Goal: Task Accomplishment & Management: Manage account settings

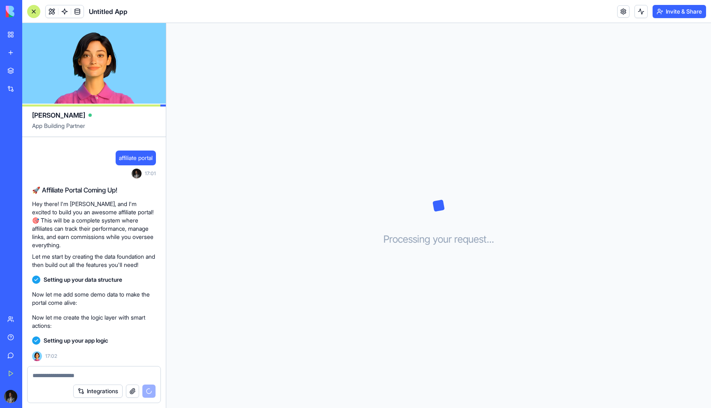
click at [99, 394] on button "Integrations" at bounding box center [97, 391] width 49 height 13
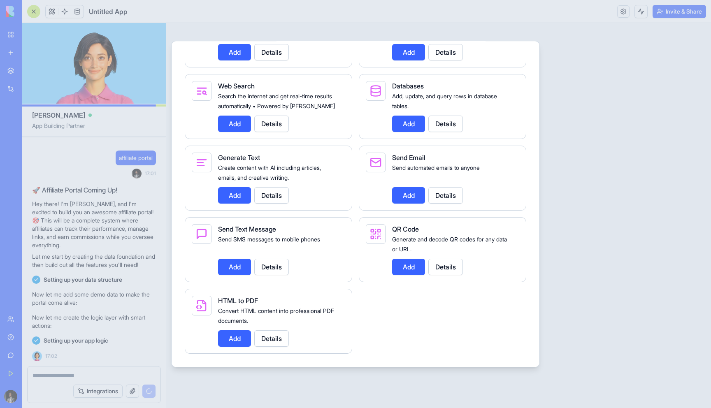
scroll to position [1134, 0]
click at [595, 146] on div at bounding box center [355, 204] width 711 height 408
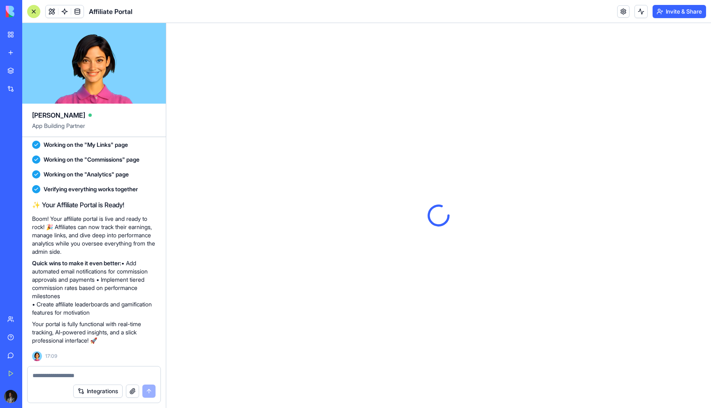
scroll to position [278, 0]
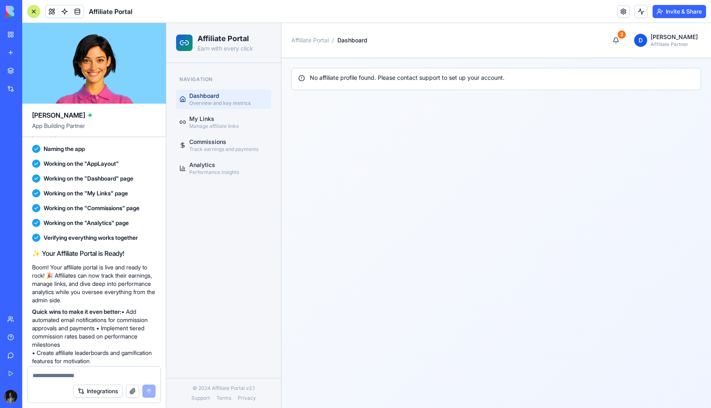
scroll to position [278, 0]
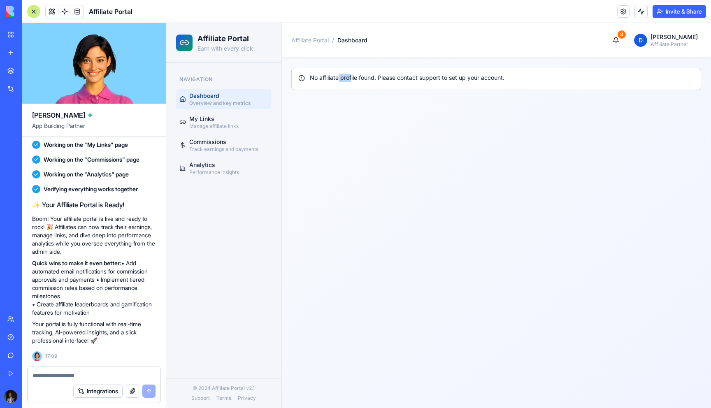
drag, startPoint x: 340, startPoint y: 79, endPoint x: 357, endPoint y: 79, distance: 16.9
click at [355, 79] on div "No affiliate profile found. Please contact support to set up your account." at bounding box center [496, 78] width 396 height 8
click at [324, 39] on span "Affiliate Portal" at bounding box center [309, 40] width 37 height 7
click at [309, 44] on nav "Affiliate Portal / Dashboard" at bounding box center [329, 40] width 76 height 8
click at [215, 118] on span "My Links" at bounding box center [213, 119] width 49 height 8
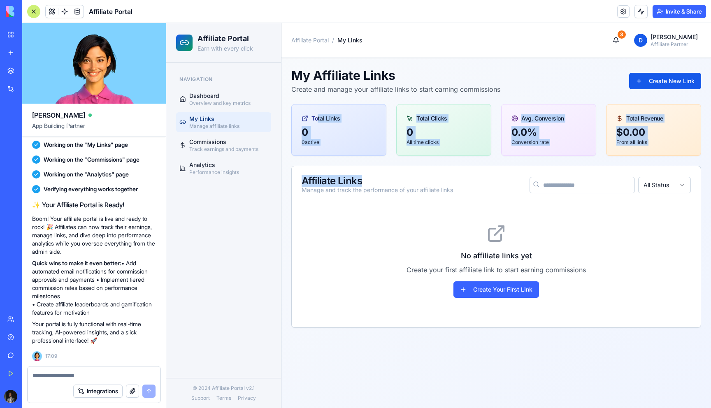
drag, startPoint x: 316, startPoint y: 122, endPoint x: 365, endPoint y: 179, distance: 75.3
click at [365, 179] on div "My Affiliate Links Create and manage your affiliate links to start earning comm…" at bounding box center [496, 198] width 410 height 260
click at [365, 179] on div "Affiliate Links" at bounding box center [376, 181] width 151 height 10
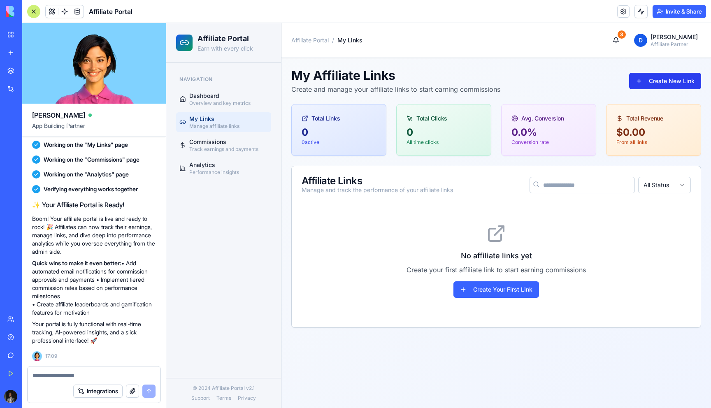
click at [665, 81] on button "Create New Link" at bounding box center [665, 81] width 72 height 16
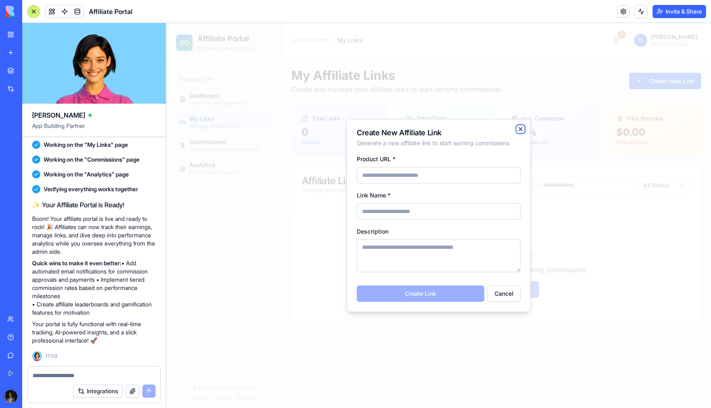
click at [518, 129] on icon "button" at bounding box center [520, 129] width 7 height 7
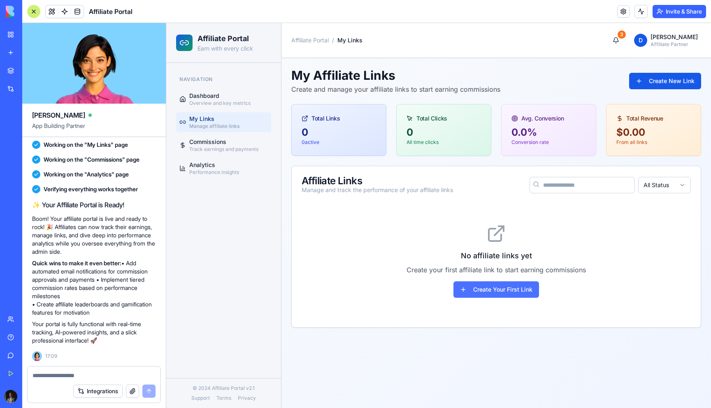
click at [508, 292] on button "Create Your First Link" at bounding box center [496, 289] width 86 height 16
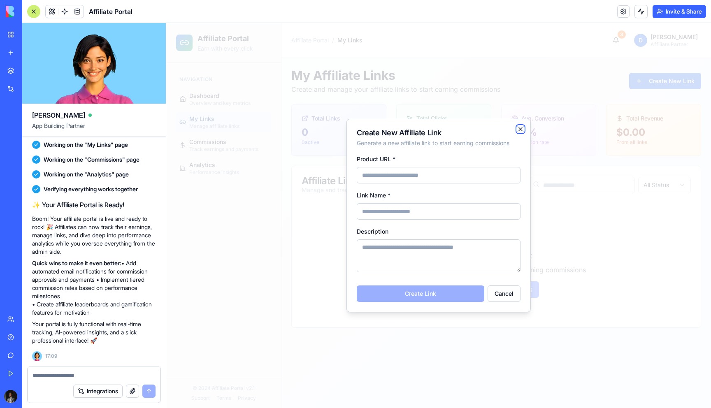
click at [522, 130] on icon "button" at bounding box center [520, 129] width 7 height 7
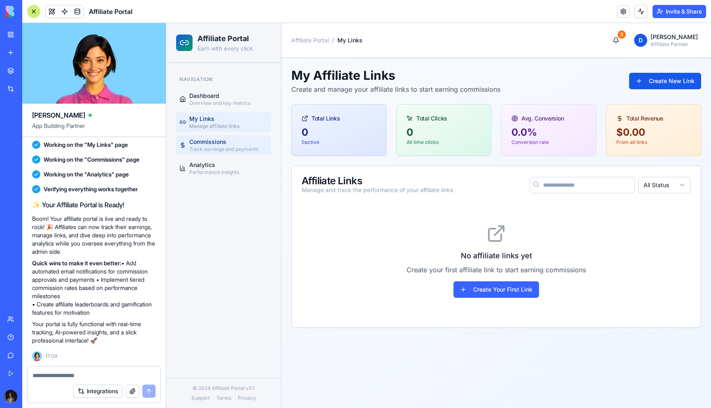
click at [223, 140] on span "Commissions" at bounding box center [223, 142] width 69 height 8
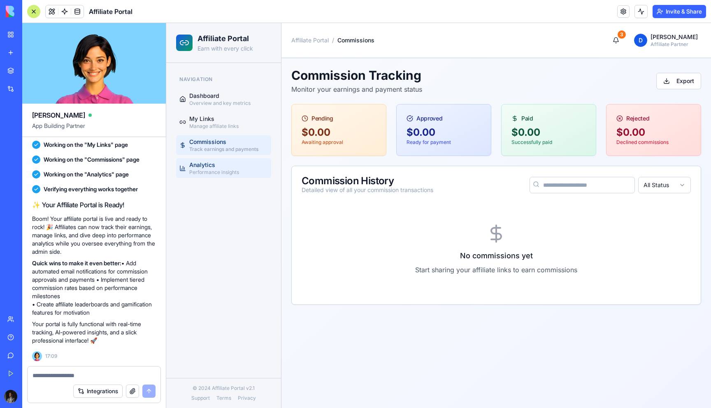
click at [224, 168] on span "Analytics" at bounding box center [214, 165] width 50 height 8
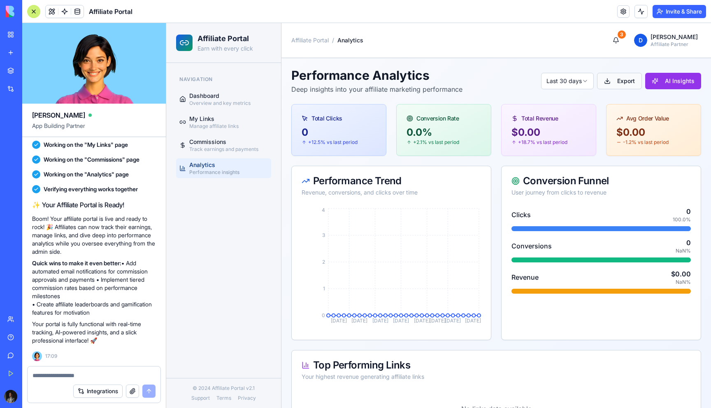
click at [623, 85] on button "Export" at bounding box center [619, 81] width 45 height 16
click at [658, 84] on button "AI Insights" at bounding box center [673, 81] width 56 height 16
click at [540, 103] on div "Performance Analytics Deep insights into your affiliate marketing performance L…" at bounding box center [496, 292] width 410 height 449
click at [623, 37] on div "3" at bounding box center [621, 34] width 8 height 8
click at [314, 37] on span "Affiliate Portal" at bounding box center [309, 40] width 37 height 7
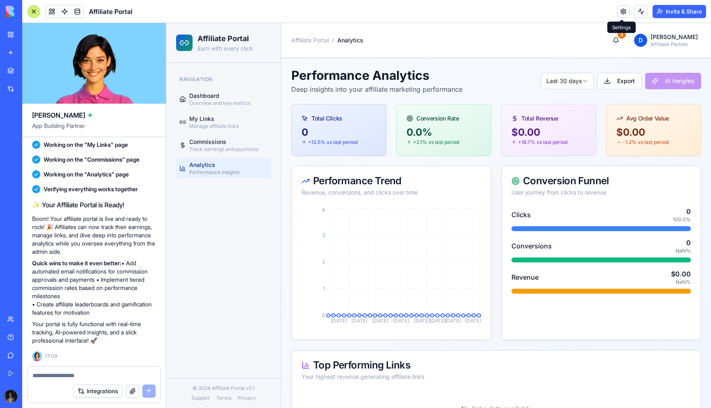
click at [621, 10] on link at bounding box center [623, 11] width 12 height 12
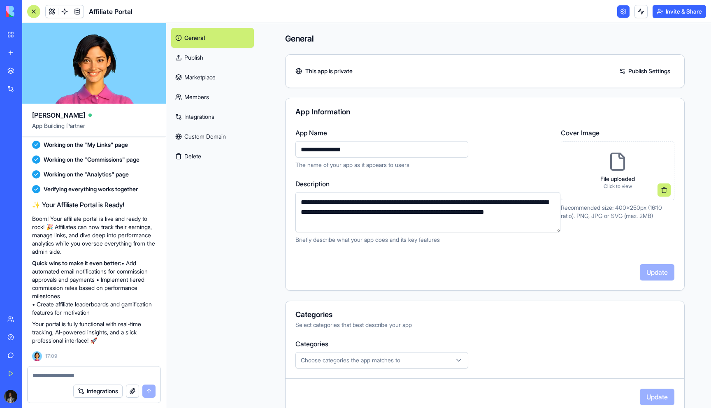
click at [211, 56] on link "Publish" at bounding box center [212, 58] width 83 height 20
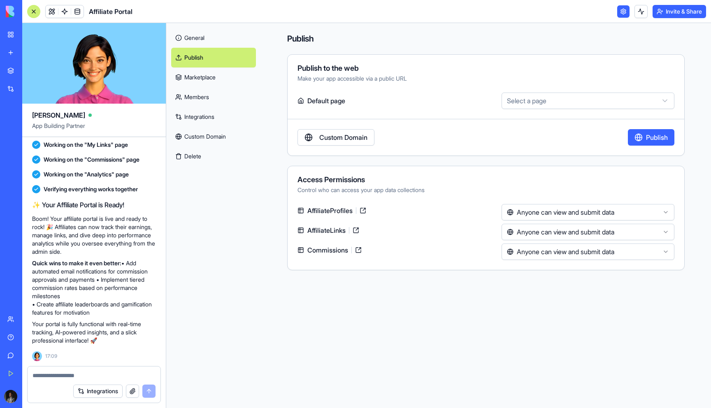
click at [212, 74] on link "Marketplace" at bounding box center [213, 77] width 85 height 20
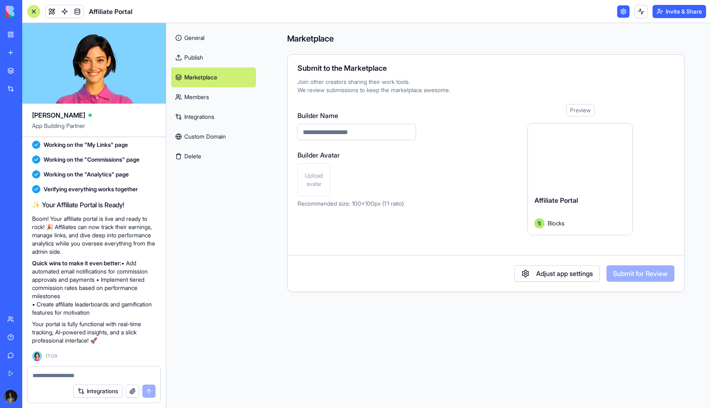
click at [209, 93] on link "Members" at bounding box center [213, 97] width 85 height 20
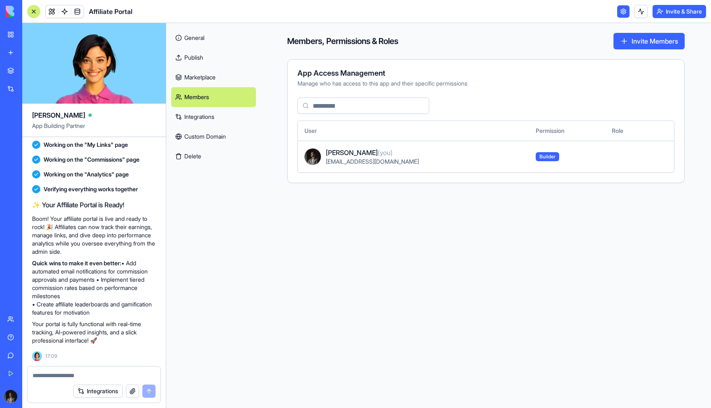
click at [209, 109] on link "Integrations" at bounding box center [213, 117] width 85 height 20
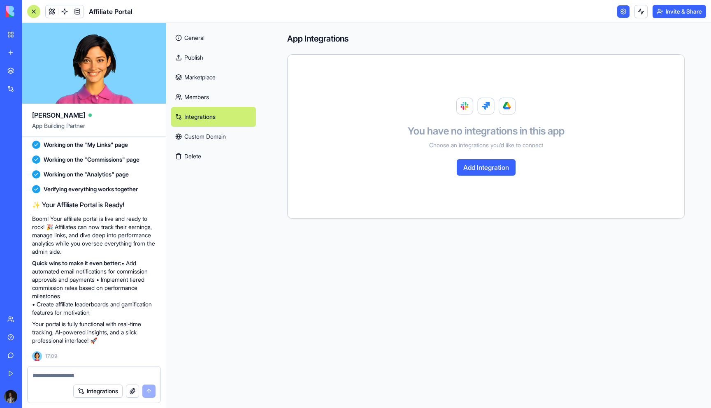
click at [209, 128] on link "Custom Domain" at bounding box center [213, 137] width 85 height 20
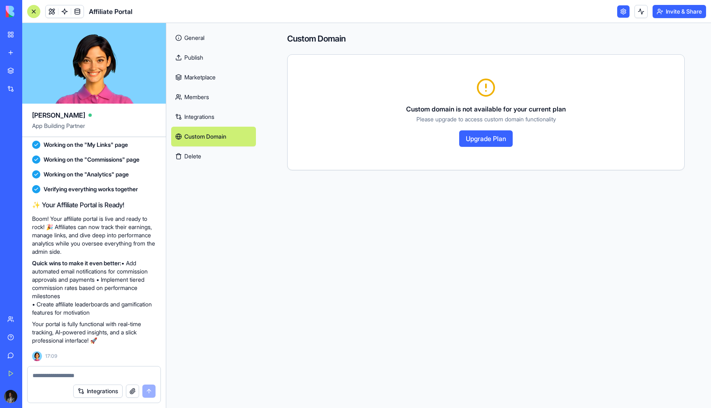
click at [192, 155] on button "Delete" at bounding box center [213, 156] width 85 height 20
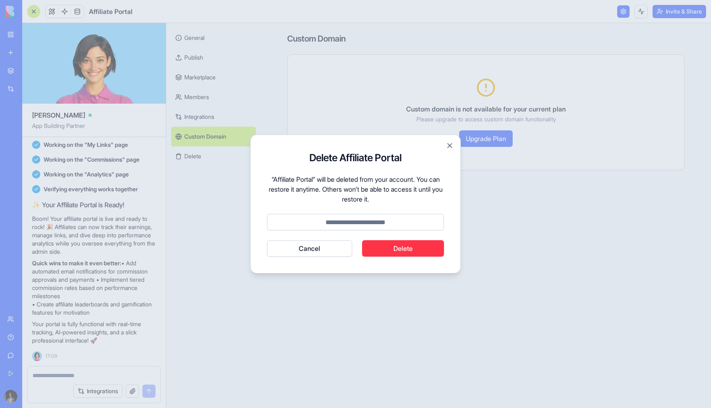
click at [310, 246] on button "Cancel" at bounding box center [309, 248] width 85 height 16
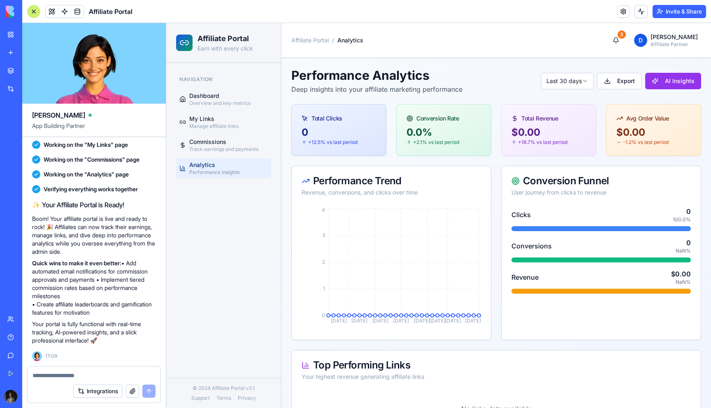
click at [625, 12] on link at bounding box center [623, 11] width 12 height 12
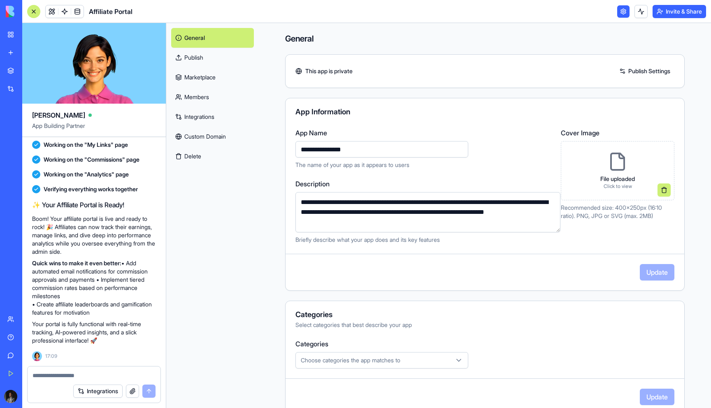
click at [6, 36] on link "My Workspace" at bounding box center [18, 34] width 33 height 16
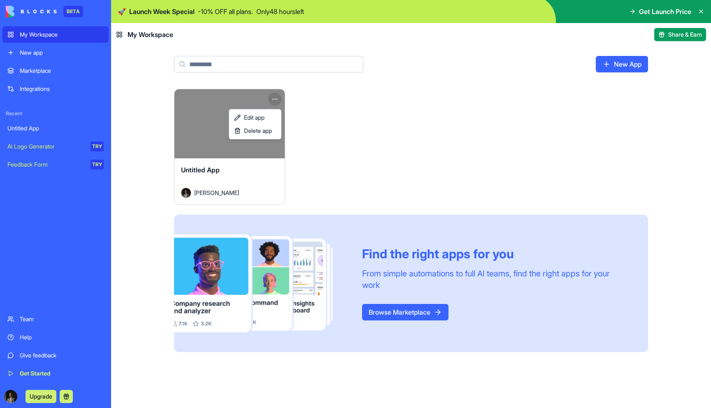
click at [274, 99] on html "BETA My Workspace New app Marketplace Integrations Recent Untitled App AI Logo …" at bounding box center [355, 204] width 711 height 408
click at [257, 118] on span "Edit app" at bounding box center [254, 118] width 21 height 8
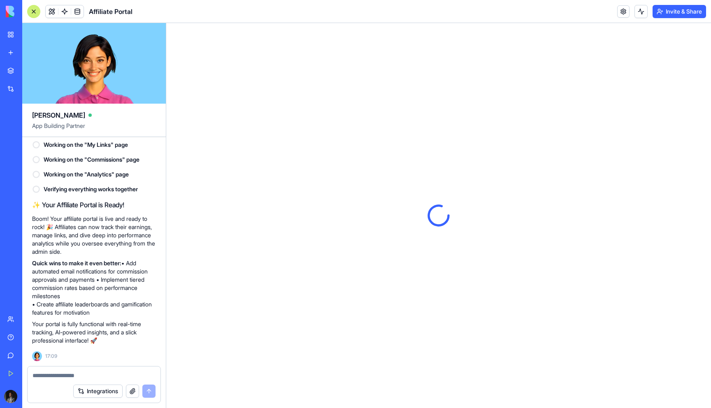
click at [297, 127] on div at bounding box center [438, 215] width 544 height 385
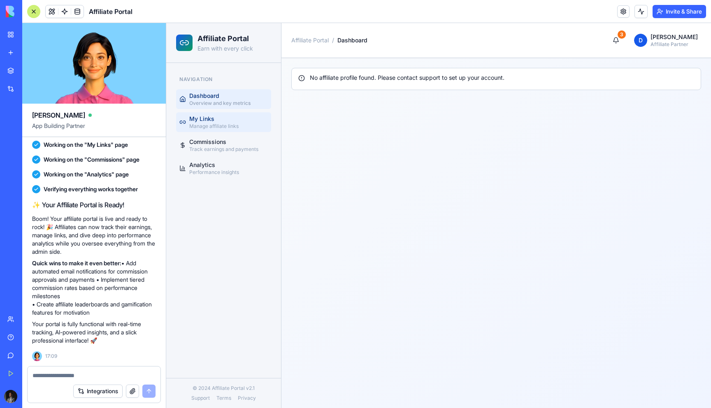
click at [231, 128] on span "Manage affiliate links" at bounding box center [213, 126] width 49 height 7
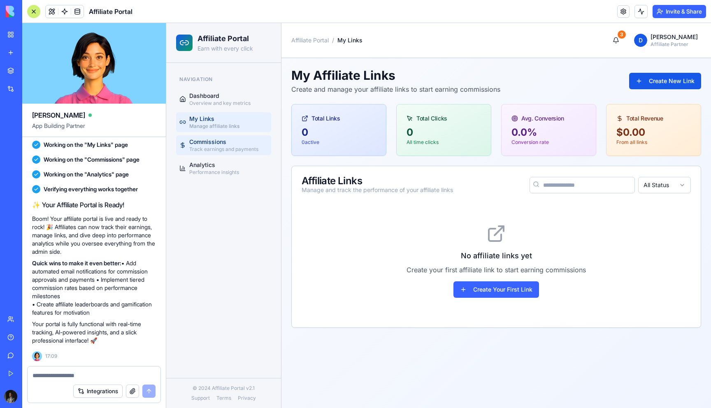
click at [228, 142] on span "Commissions" at bounding box center [223, 142] width 69 height 8
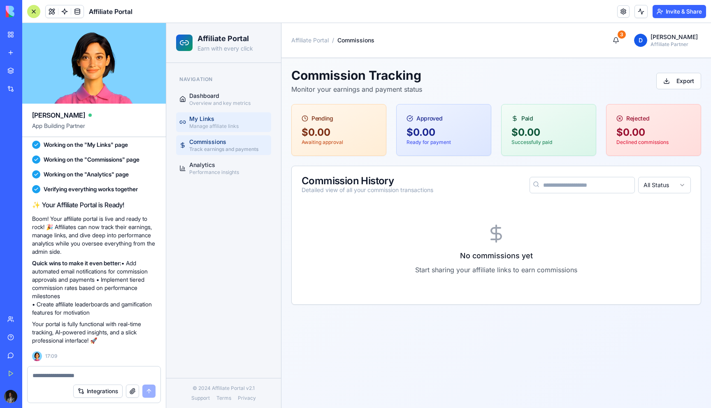
click at [239, 114] on link "My Links Manage affiliate links" at bounding box center [223, 122] width 95 height 20
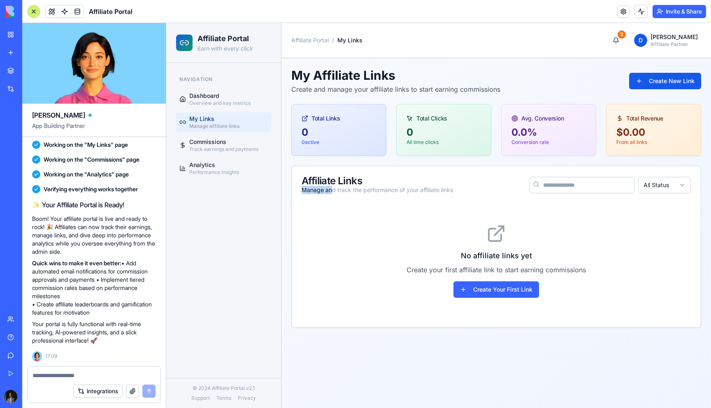
drag, startPoint x: 426, startPoint y: 183, endPoint x: 334, endPoint y: 196, distance: 93.1
click at [333, 193] on div "Affiliate Links Manage and track the performance of your affiliate links" at bounding box center [376, 185] width 151 height 18
click at [421, 160] on div "My Affiliate Links Create and manage your affiliate links to start earning comm…" at bounding box center [496, 198] width 410 height 260
click at [230, 132] on ul "Dashboard Overview and key metrics My Links Manage affiliate links Commissions …" at bounding box center [223, 133] width 95 height 89
click at [226, 140] on span "Commissions" at bounding box center [223, 142] width 69 height 8
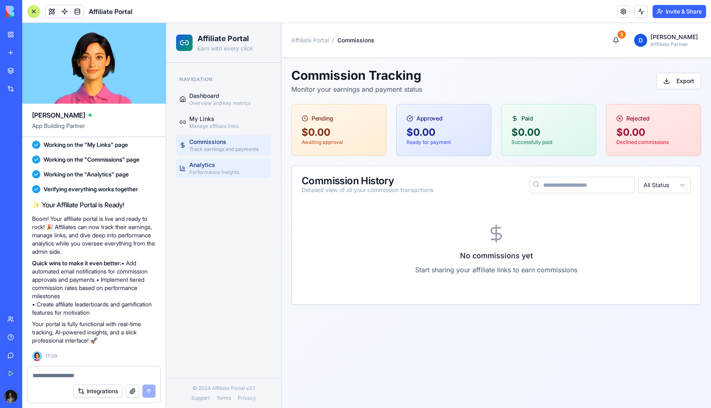
click at [223, 164] on span "Analytics" at bounding box center [214, 165] width 50 height 8
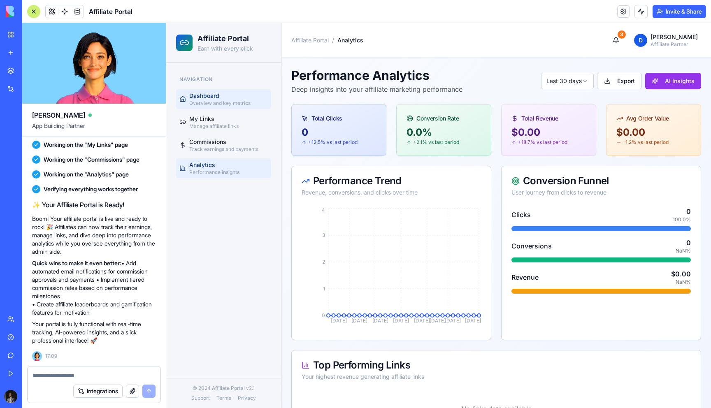
click at [227, 101] on span "Overview and key metrics" at bounding box center [219, 103] width 61 height 7
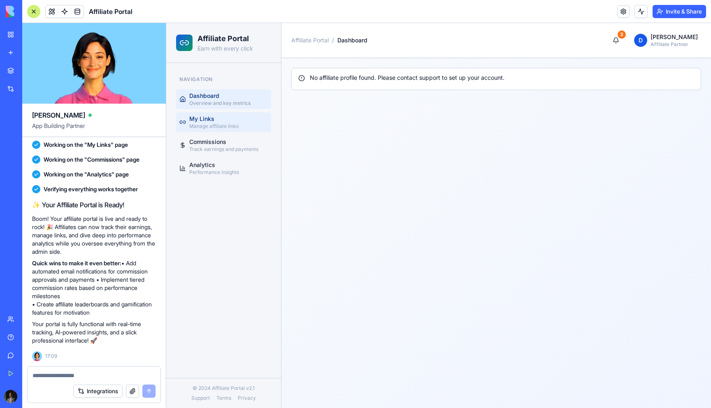
click at [223, 122] on span "My Links" at bounding box center [213, 119] width 49 height 8
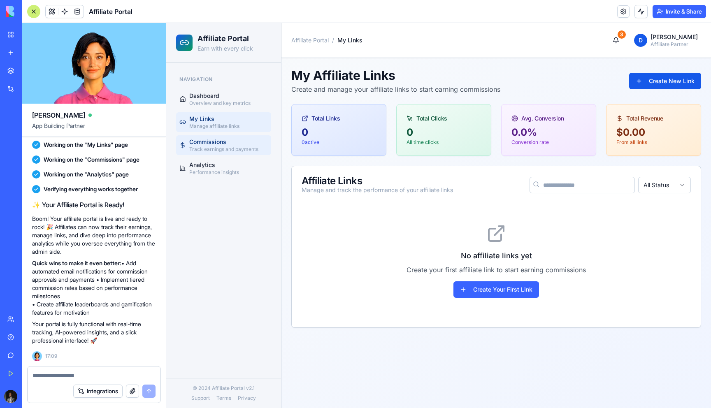
click at [222, 146] on span "Track earnings and payments" at bounding box center [223, 149] width 69 height 7
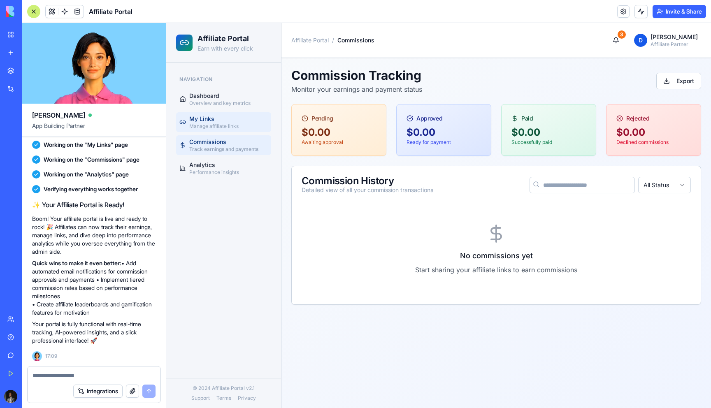
click at [225, 123] on span "My Links" at bounding box center [213, 119] width 49 height 8
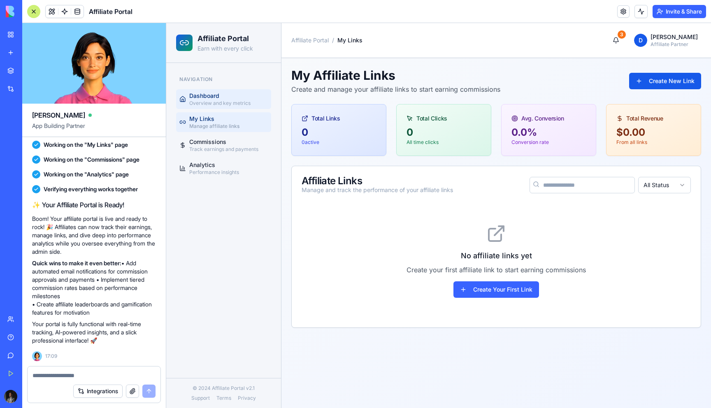
click at [227, 100] on span "Dashboard" at bounding box center [219, 96] width 61 height 8
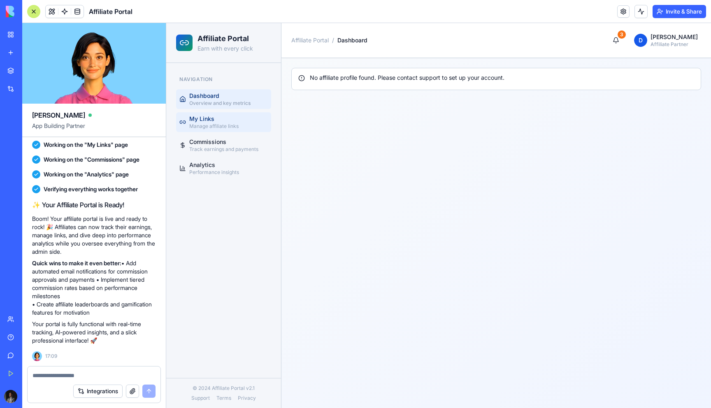
click at [220, 123] on span "Manage affiliate links" at bounding box center [213, 126] width 49 height 7
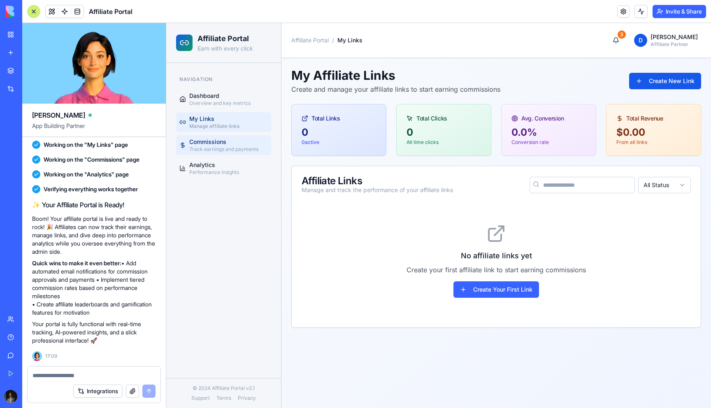
click at [219, 138] on span "Commissions" at bounding box center [223, 142] width 69 height 8
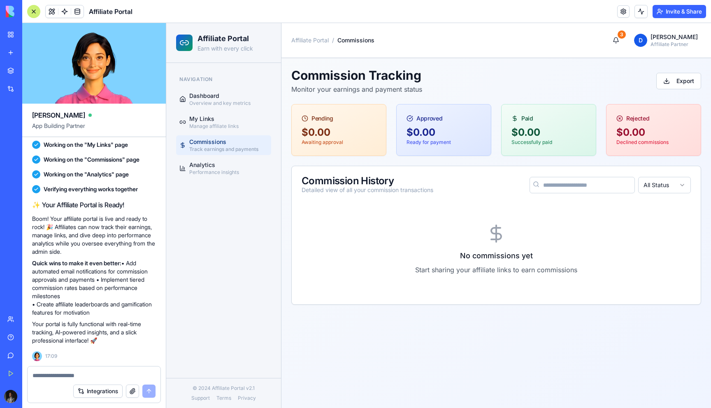
click at [219, 155] on link "Commissions Track earnings and payments" at bounding box center [223, 145] width 95 height 20
click at [617, 38] on button "3" at bounding box center [615, 40] width 16 height 16
drag, startPoint x: 442, startPoint y: 83, endPoint x: 376, endPoint y: 95, distance: 66.9
click at [376, 94] on div "Commission Tracking Monitor your earnings and payment status Export" at bounding box center [496, 81] width 410 height 26
click at [51, 12] on button at bounding box center [52, 11] width 12 height 12
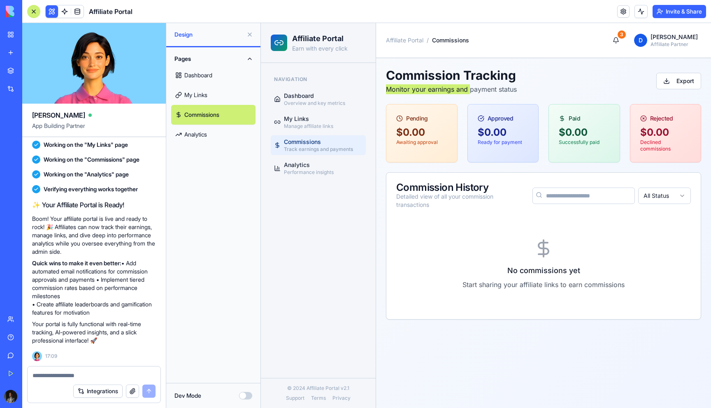
click at [53, 11] on button at bounding box center [52, 11] width 12 height 12
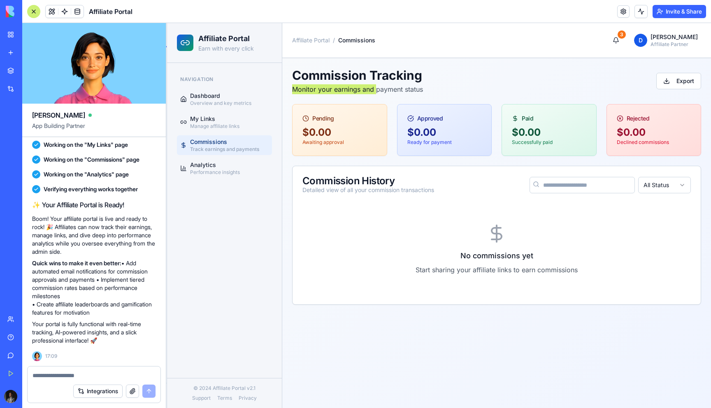
click at [52, 12] on button at bounding box center [52, 11] width 12 height 12
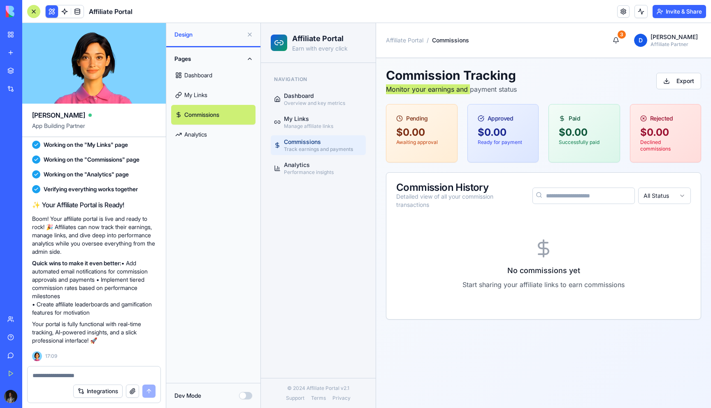
click at [203, 87] on link "My Links" at bounding box center [213, 95] width 84 height 20
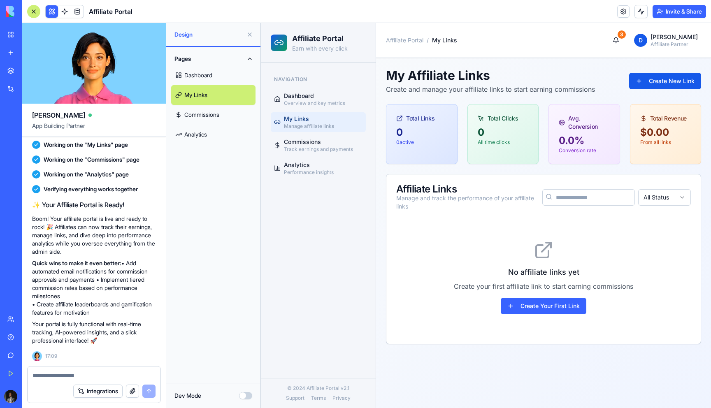
click at [200, 117] on link "Commissions" at bounding box center [213, 115] width 84 height 20
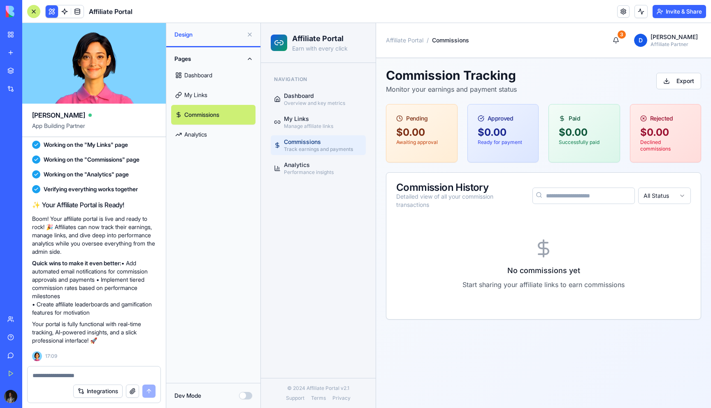
click at [195, 141] on link "Analytics" at bounding box center [213, 135] width 84 height 20
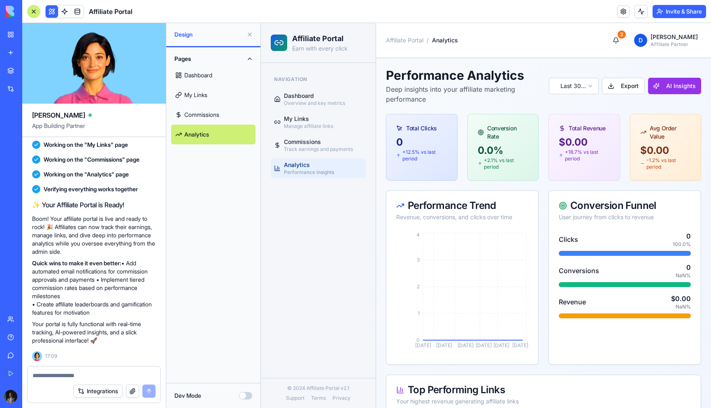
click at [245, 396] on button "Dev Mode" at bounding box center [245, 395] width 13 height 7
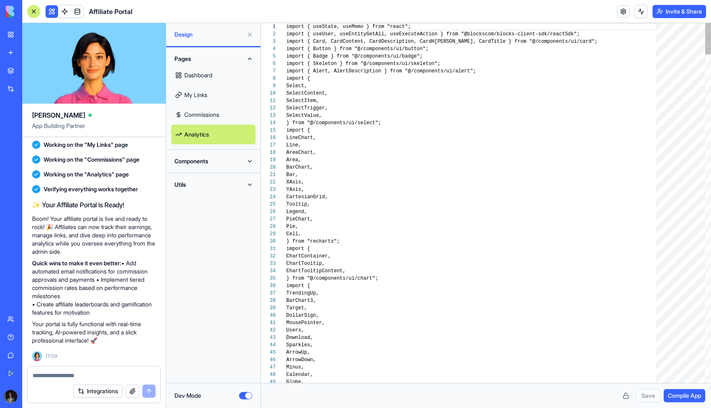
scroll to position [74, 0]
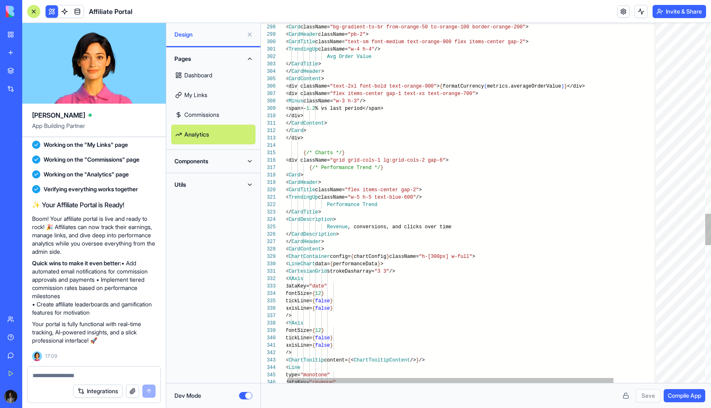
type textarea "**********"
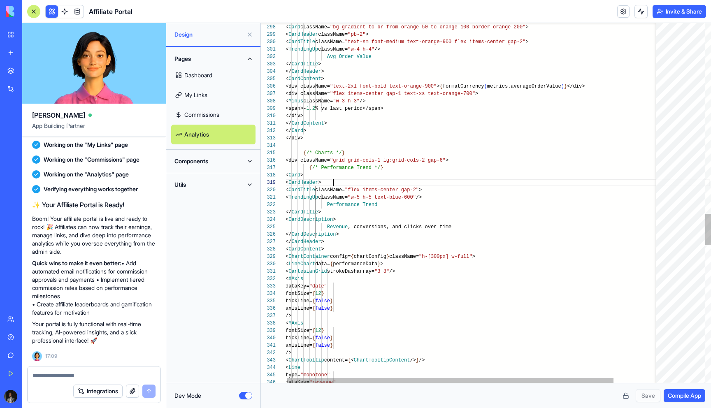
scroll to position [59, 48]
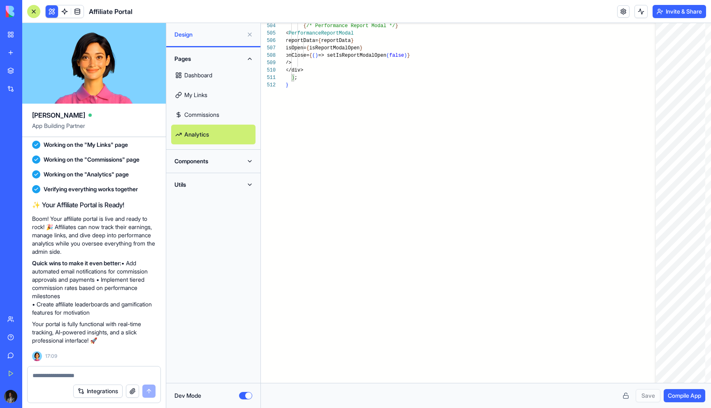
click at [241, 395] on button "Dev Mode" at bounding box center [245, 395] width 13 height 7
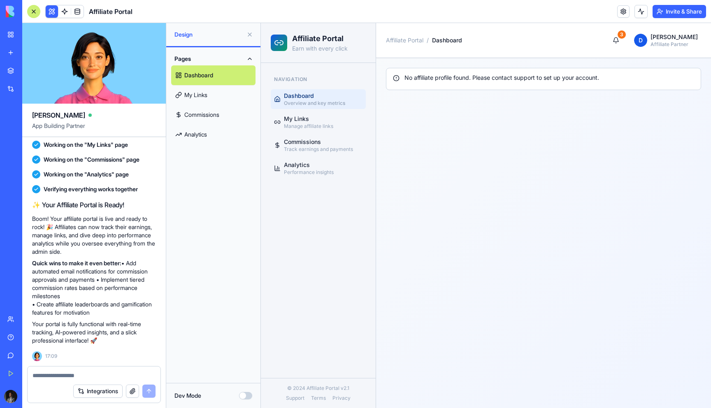
click at [221, 113] on link "Commissions" at bounding box center [213, 115] width 84 height 20
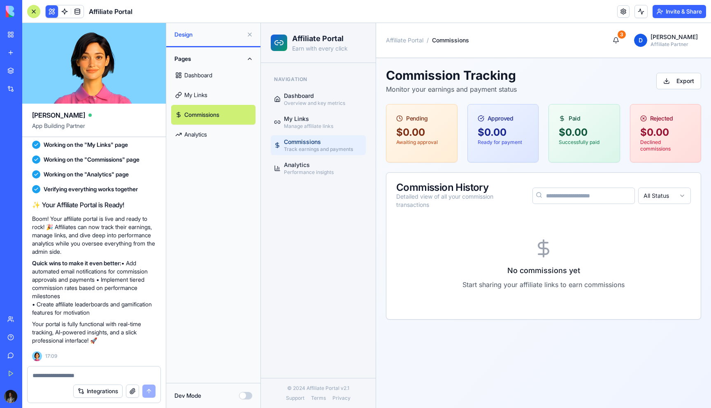
click at [218, 134] on link "Analytics" at bounding box center [213, 135] width 84 height 20
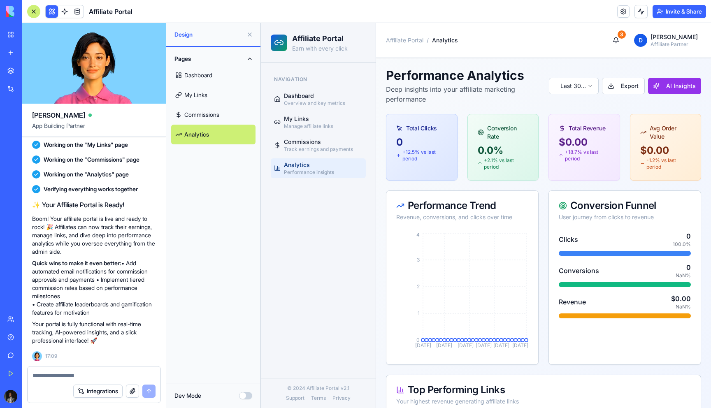
click at [241, 395] on button "Dev Mode" at bounding box center [245, 395] width 13 height 7
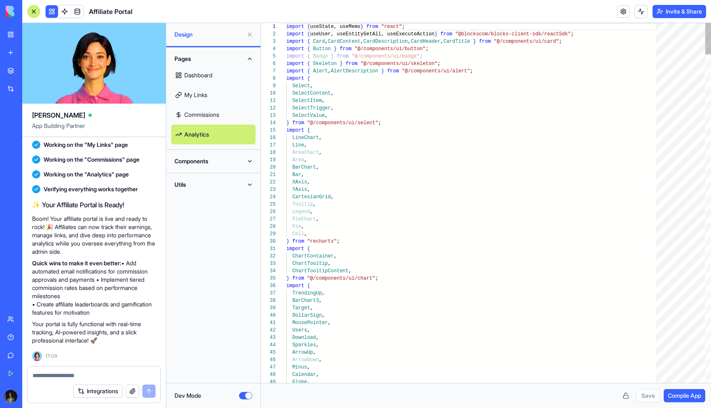
scroll to position [7, 24]
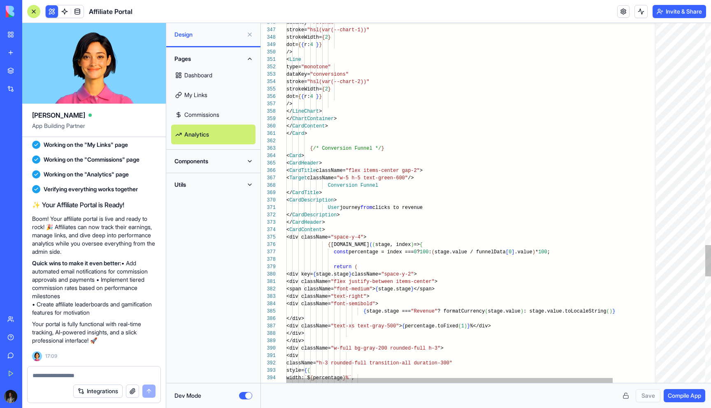
type textarea "**********"
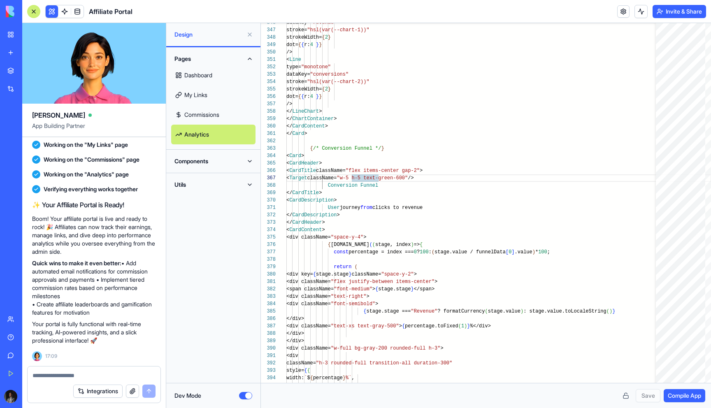
click at [248, 397] on button "Dev Mode" at bounding box center [245, 395] width 13 height 7
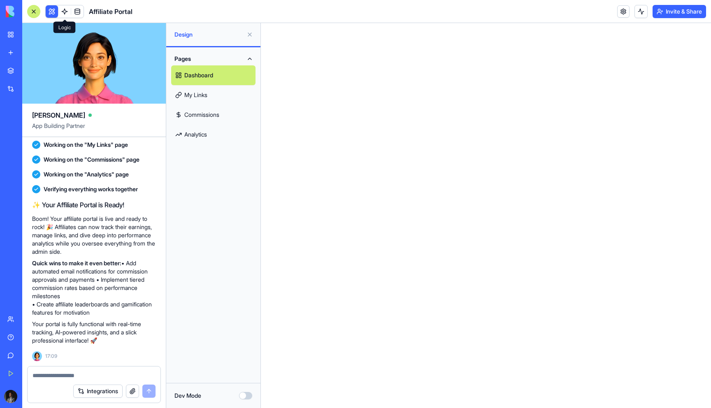
click at [66, 13] on link at bounding box center [64, 11] width 12 height 12
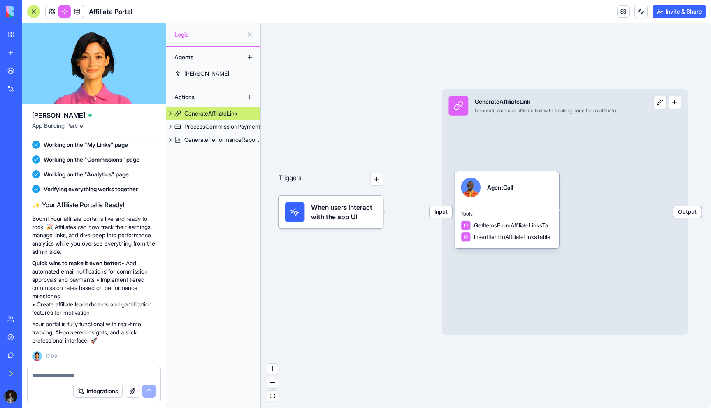
click at [379, 184] on button "button" at bounding box center [376, 179] width 13 height 13
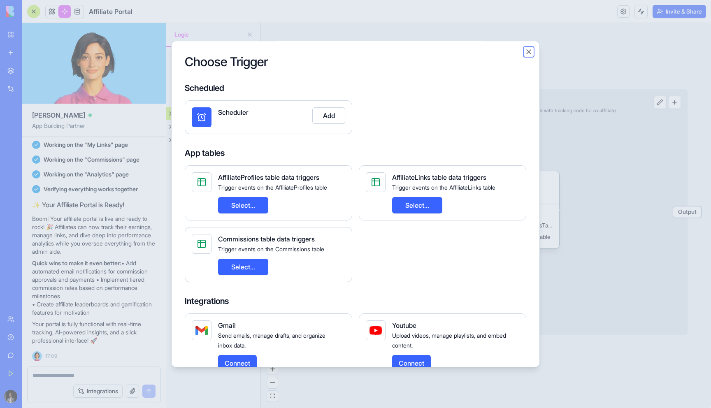
click at [529, 50] on button "Close" at bounding box center [528, 52] width 8 height 8
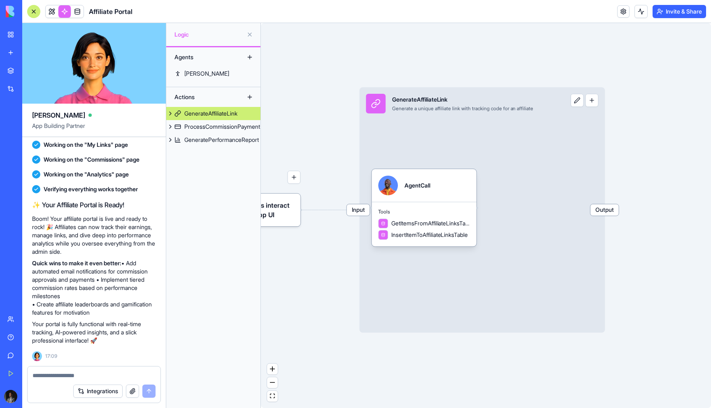
click at [356, 215] on span "Input" at bounding box center [358, 210] width 23 height 12
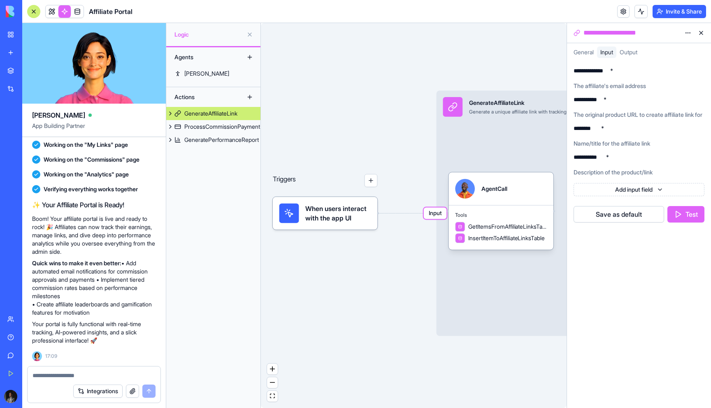
click at [343, 181] on div "Triggers" at bounding box center [325, 174] width 105 height 26
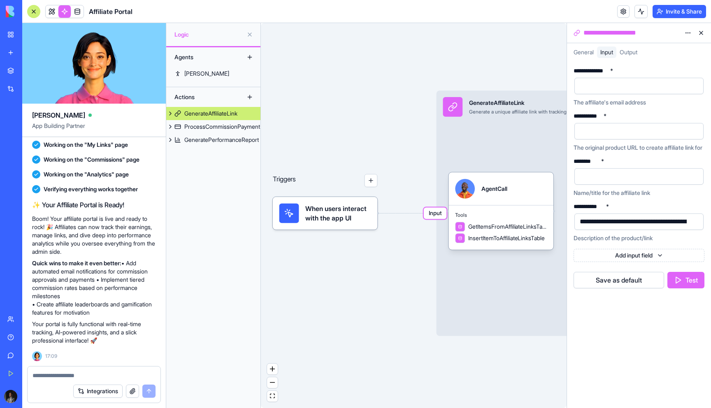
click at [365, 181] on button "button" at bounding box center [370, 180] width 13 height 13
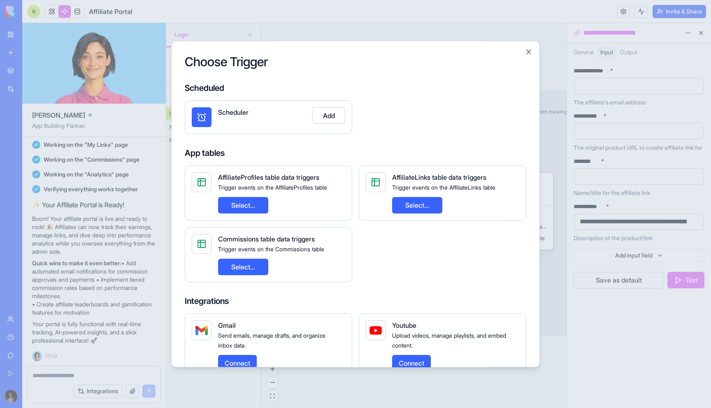
scroll to position [239, 0]
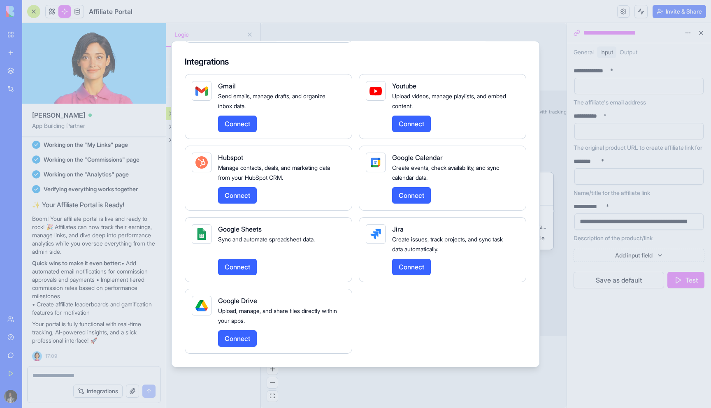
click at [559, 19] on div at bounding box center [355, 204] width 711 height 408
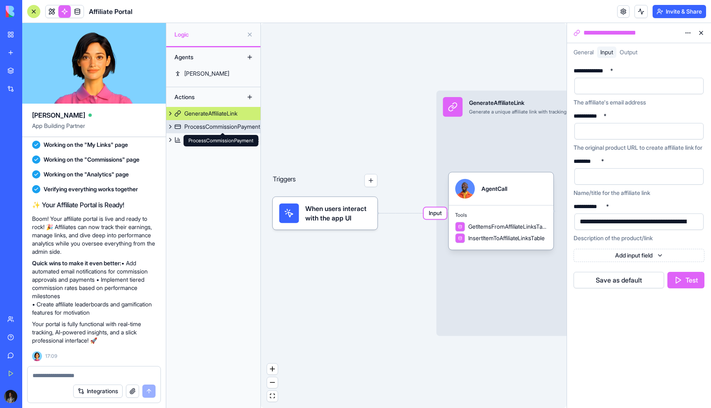
click at [232, 128] on div "ProcessCommissionPayment" at bounding box center [222, 127] width 76 height 8
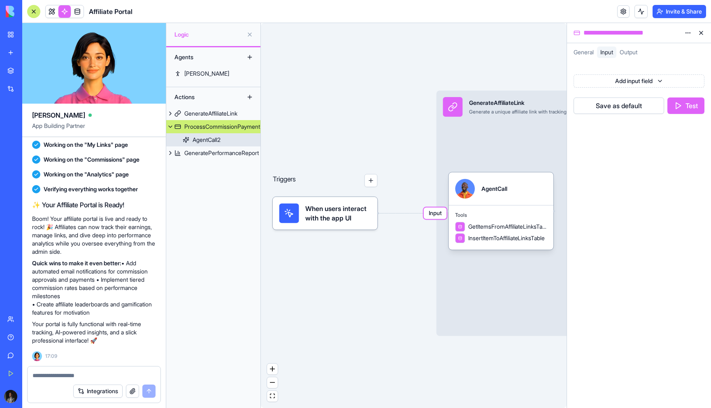
click at [218, 146] on link "AgentCall2" at bounding box center [213, 139] width 94 height 13
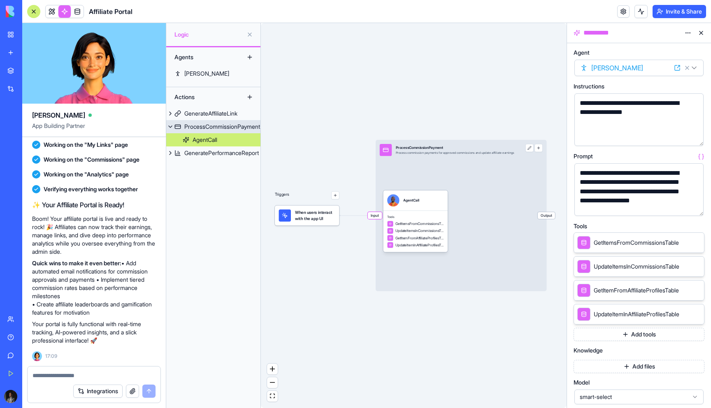
click at [432, 162] on div "Input ProcessCommissionPayment Process commission payments for approved commiss…" at bounding box center [460, 215] width 171 height 151
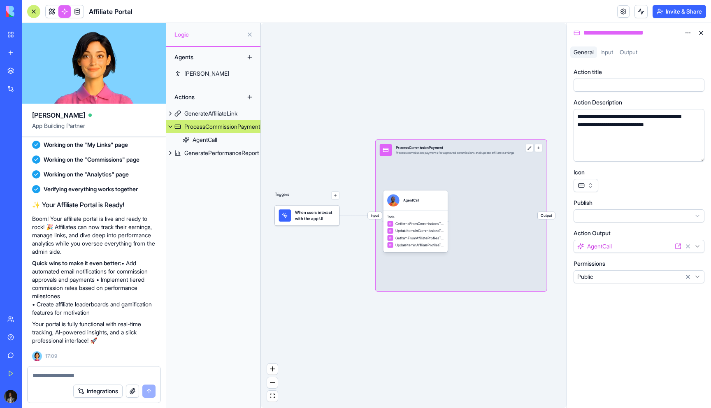
drag, startPoint x: 432, startPoint y: 162, endPoint x: 453, endPoint y: 130, distance: 39.0
click at [453, 130] on div "Triggers When users interact with the app UI Input ProcessCommissionPayment Pro…" at bounding box center [414, 215] width 306 height 385
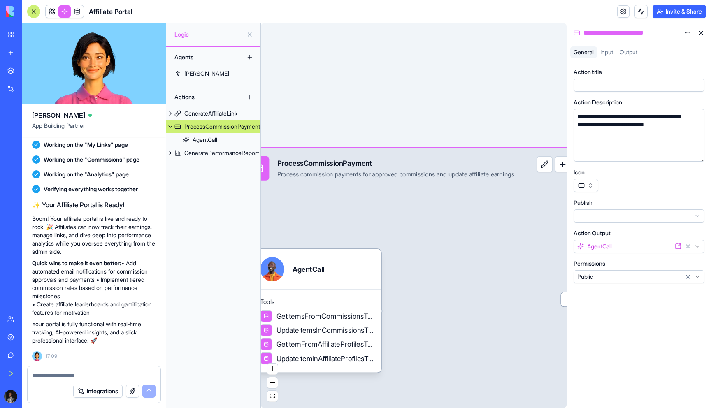
click at [552, 163] on button at bounding box center [544, 164] width 16 height 16
click at [616, 55] on div "Input" at bounding box center [606, 52] width 19 height 12
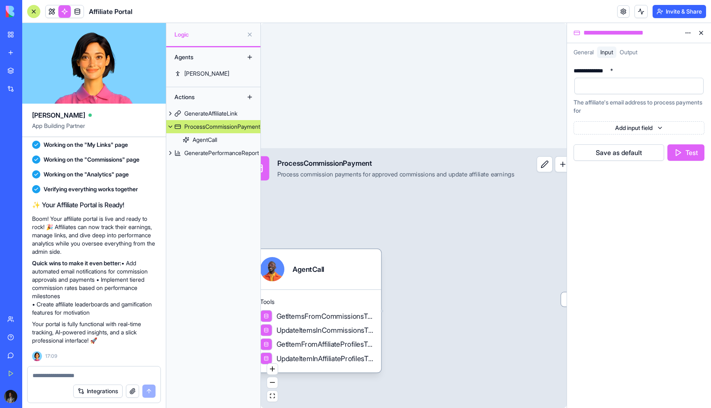
click at [626, 53] on span "Output" at bounding box center [628, 52] width 18 height 7
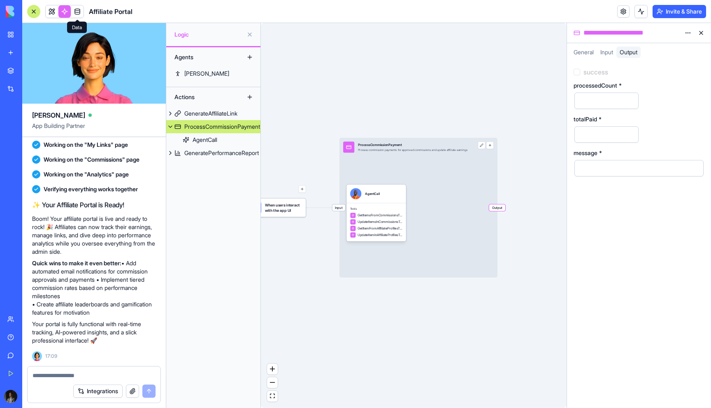
click at [76, 12] on link at bounding box center [77, 11] width 12 height 12
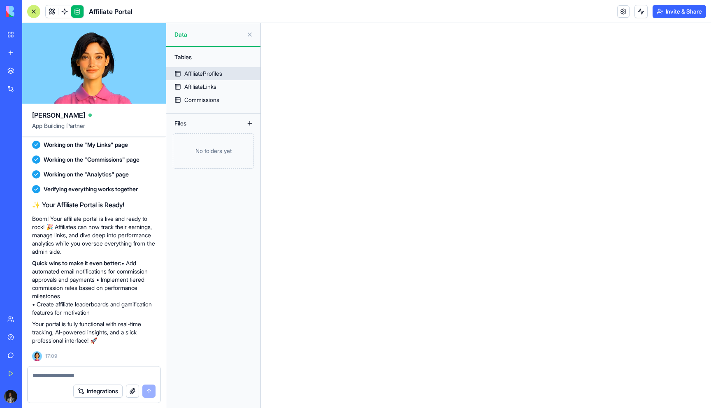
click at [207, 76] on div "AffiliateProfiles" at bounding box center [203, 74] width 38 height 8
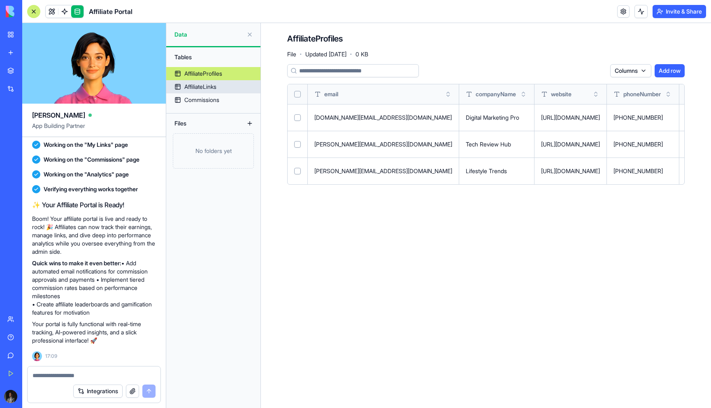
click at [205, 89] on div "AffiliateLinks" at bounding box center [200, 87] width 32 height 8
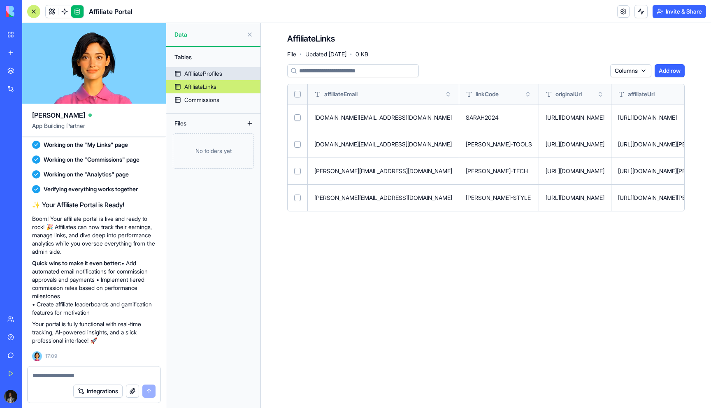
click at [202, 76] on div "AffiliateProfiles" at bounding box center [203, 74] width 38 height 8
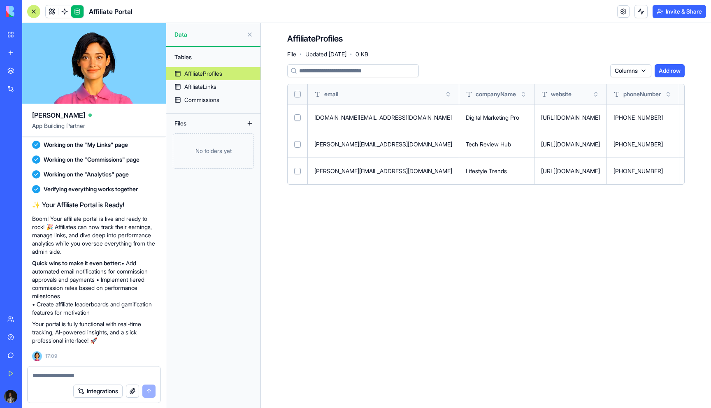
click at [459, 126] on td "Digital Marketing Pro" at bounding box center [496, 117] width 75 height 27
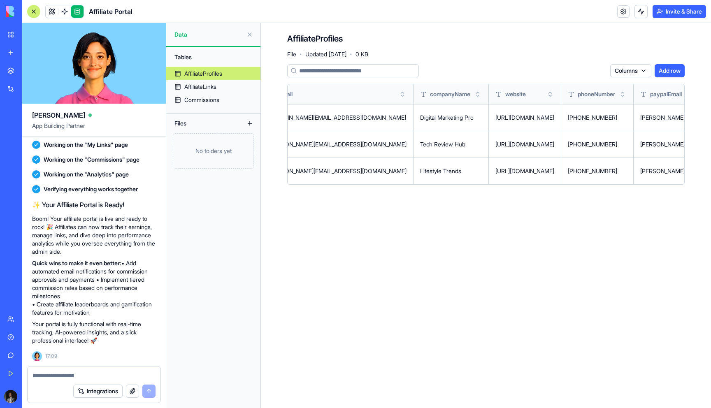
scroll to position [0, 63]
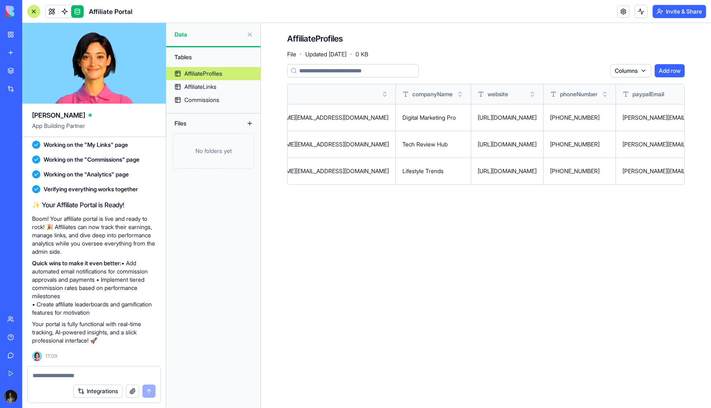
click at [477, 141] on div "[URL][DOMAIN_NAME]" at bounding box center [506, 144] width 59 height 8
click at [0, 0] on button at bounding box center [0, 0] width 0 height 0
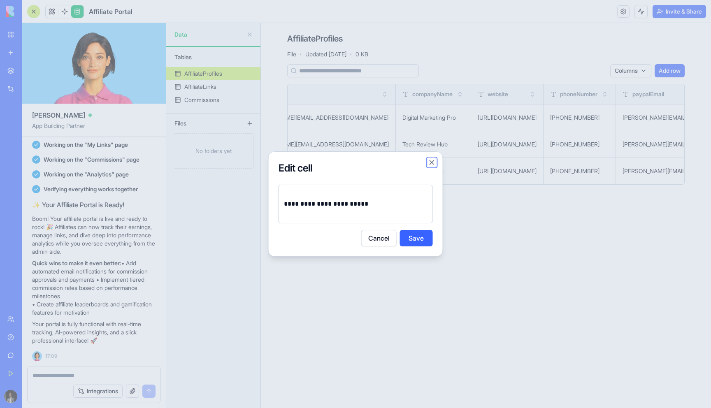
click at [433, 160] on button "Close" at bounding box center [432, 162] width 8 height 8
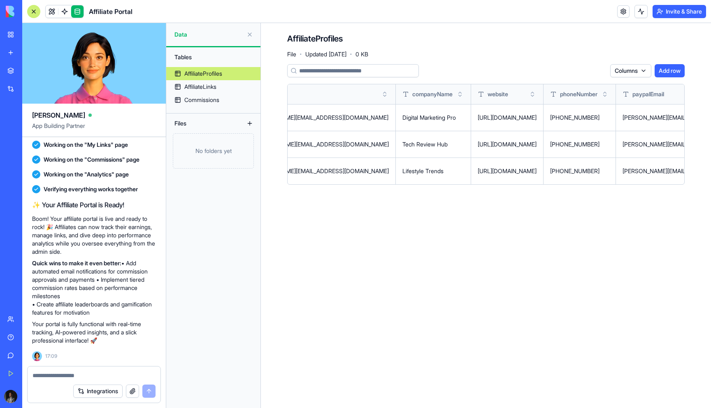
click at [528, 93] on button "Toggle sort" at bounding box center [532, 94] width 8 height 8
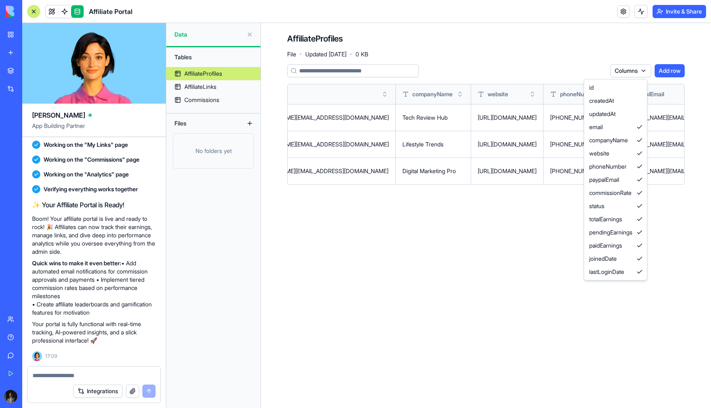
click at [634, 73] on html "BETA My Workspace New app Marketplace Integrations Recent Affiliate Portal AI L…" at bounding box center [355, 204] width 711 height 408
click at [622, 55] on html "BETA My Workspace New app Marketplace Integrations Recent Affiliate Portal AI L…" at bounding box center [355, 204] width 711 height 408
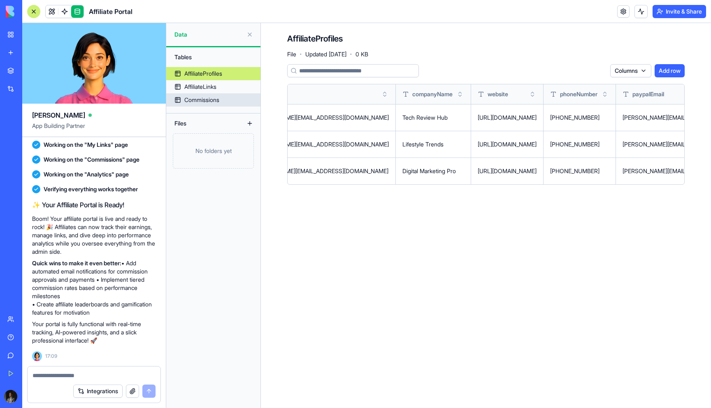
click at [220, 91] on link "AffiliateLinks" at bounding box center [213, 86] width 94 height 13
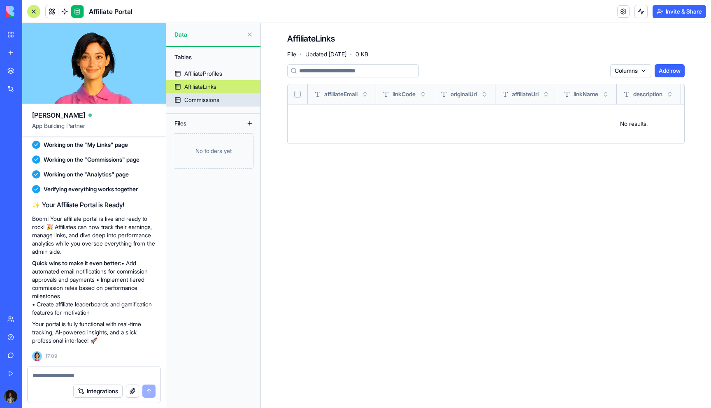
click at [218, 97] on div "Commissions" at bounding box center [201, 100] width 35 height 8
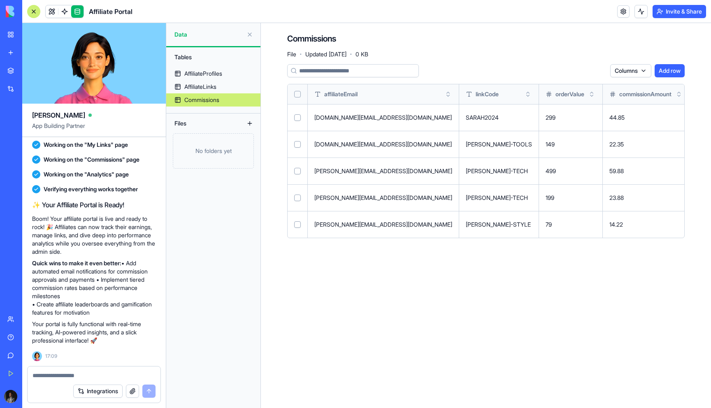
click at [290, 144] on td at bounding box center [297, 144] width 20 height 27
click at [296, 144] on button "Select row" at bounding box center [297, 144] width 7 height 7
click at [297, 172] on button "Select row" at bounding box center [297, 171] width 7 height 7
click at [589, 70] on html "BETA My Workspace New app Marketplace Integrations Recent Affiliate Portal AI L…" at bounding box center [355, 204] width 711 height 408
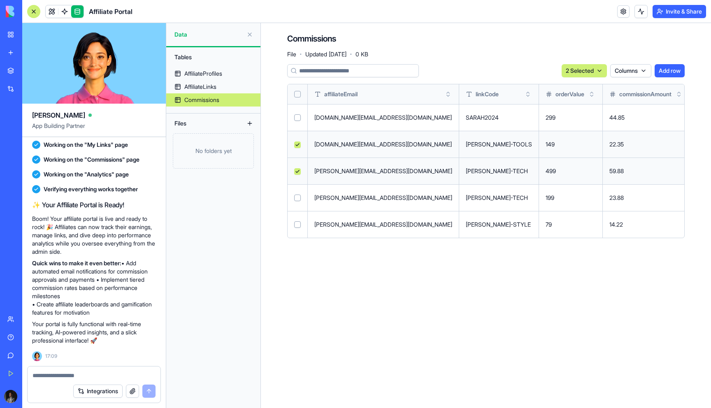
click at [30, 86] on div "Integrations" at bounding box center [25, 89] width 11 height 8
